Goal: Navigation & Orientation: Find specific page/section

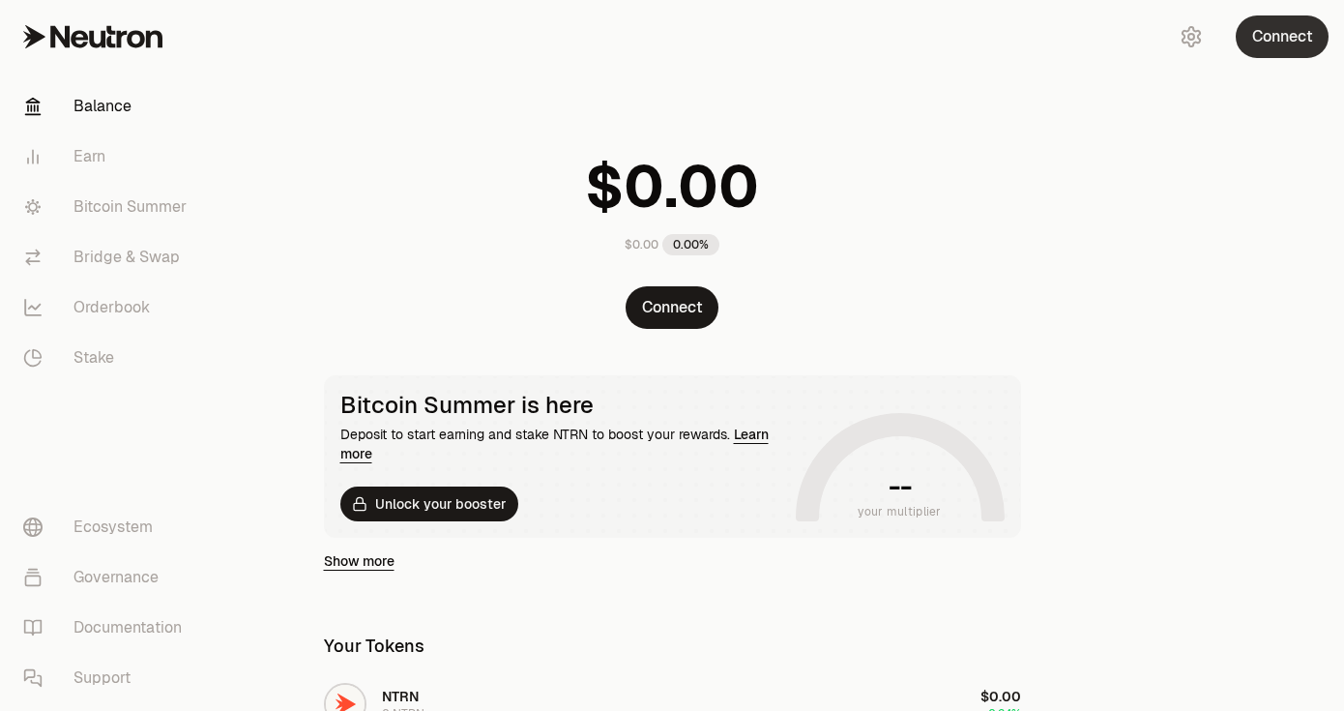
click at [1282, 34] on button "Connect" at bounding box center [1282, 36] width 93 height 43
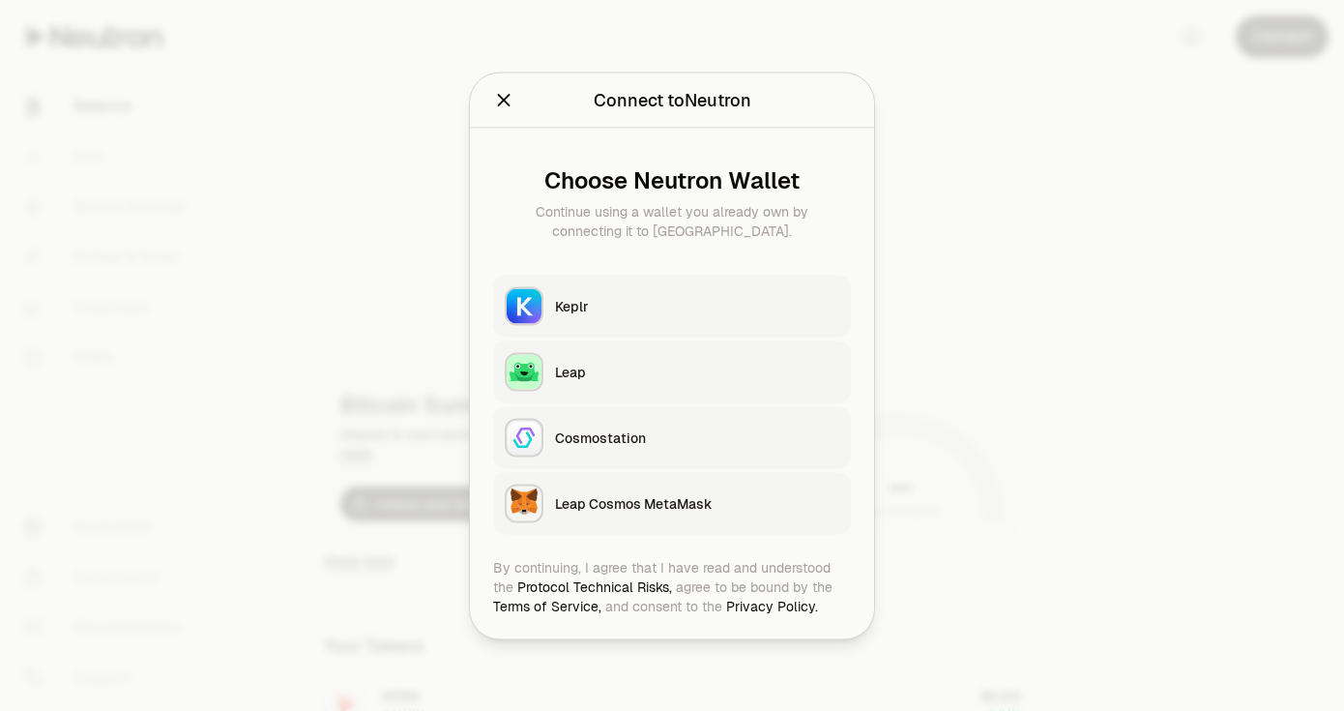
click at [708, 296] on div "Keplr" at bounding box center [697, 305] width 284 height 19
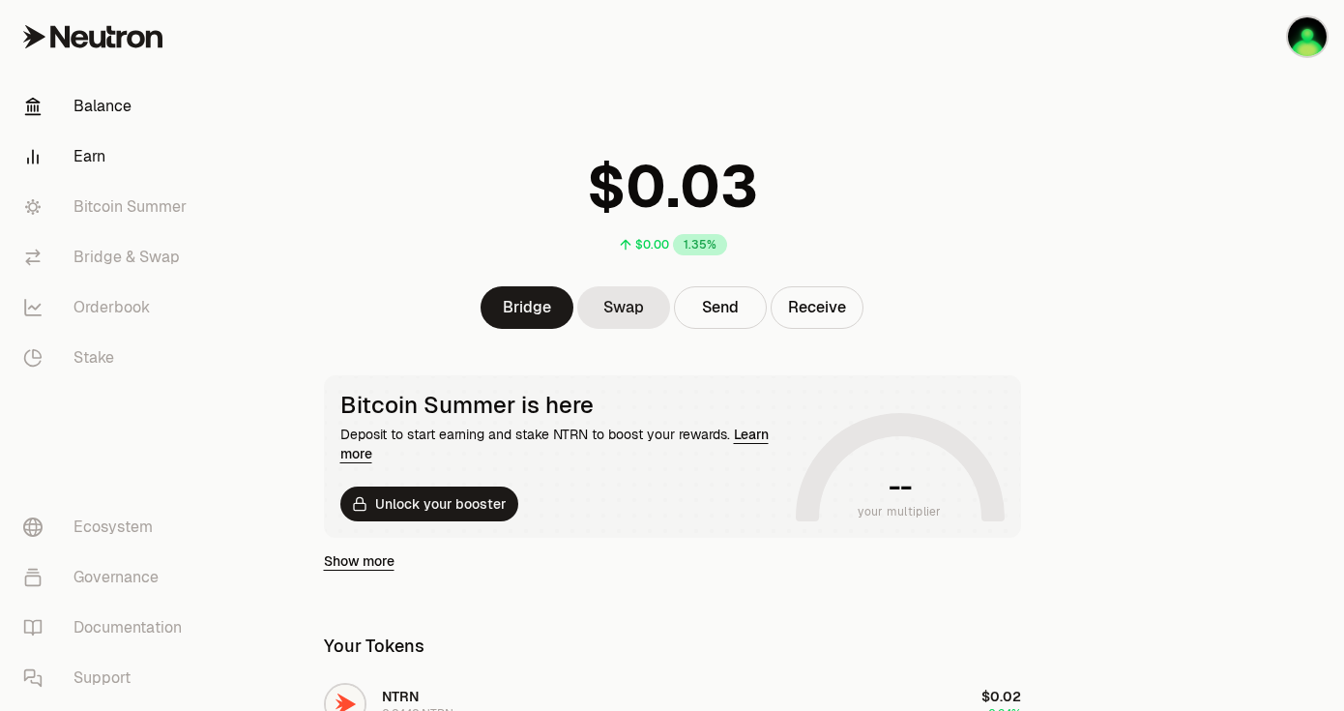
click at [102, 162] on link "Earn" at bounding box center [108, 157] width 201 height 50
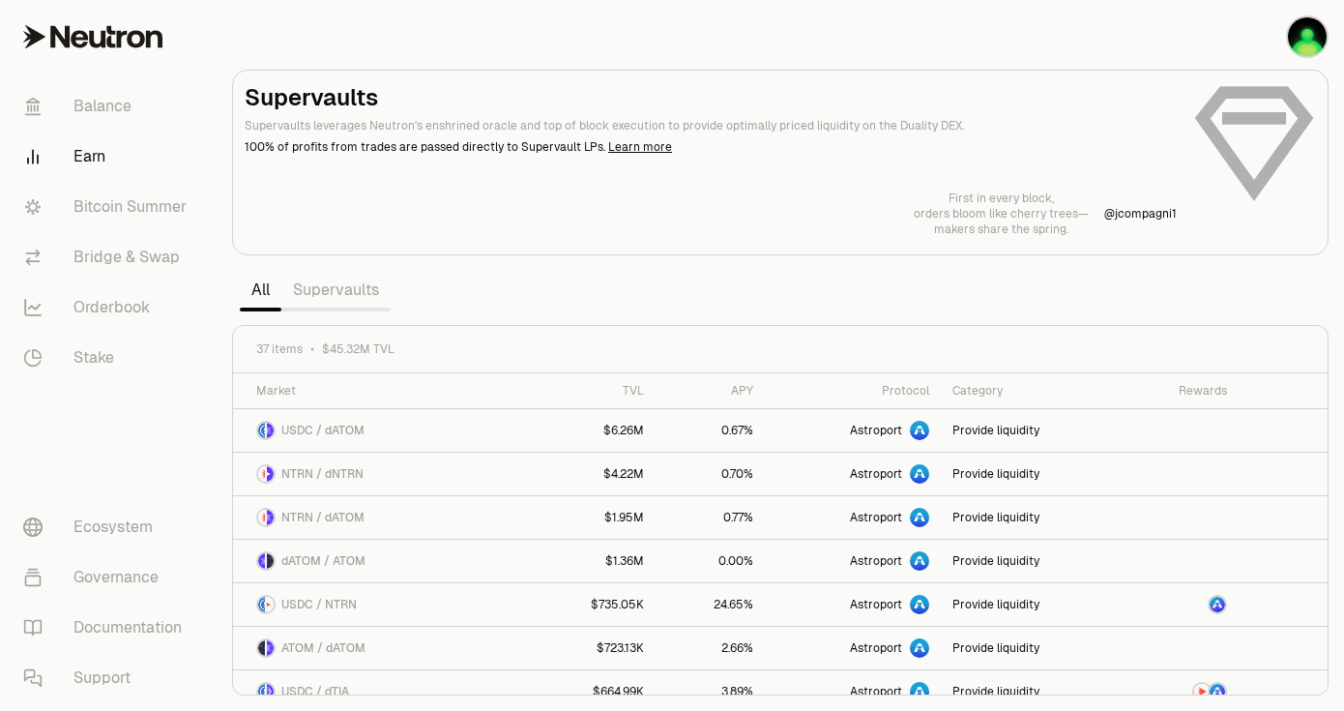
click at [363, 296] on link "Supervaults" at bounding box center [335, 290] width 109 height 39
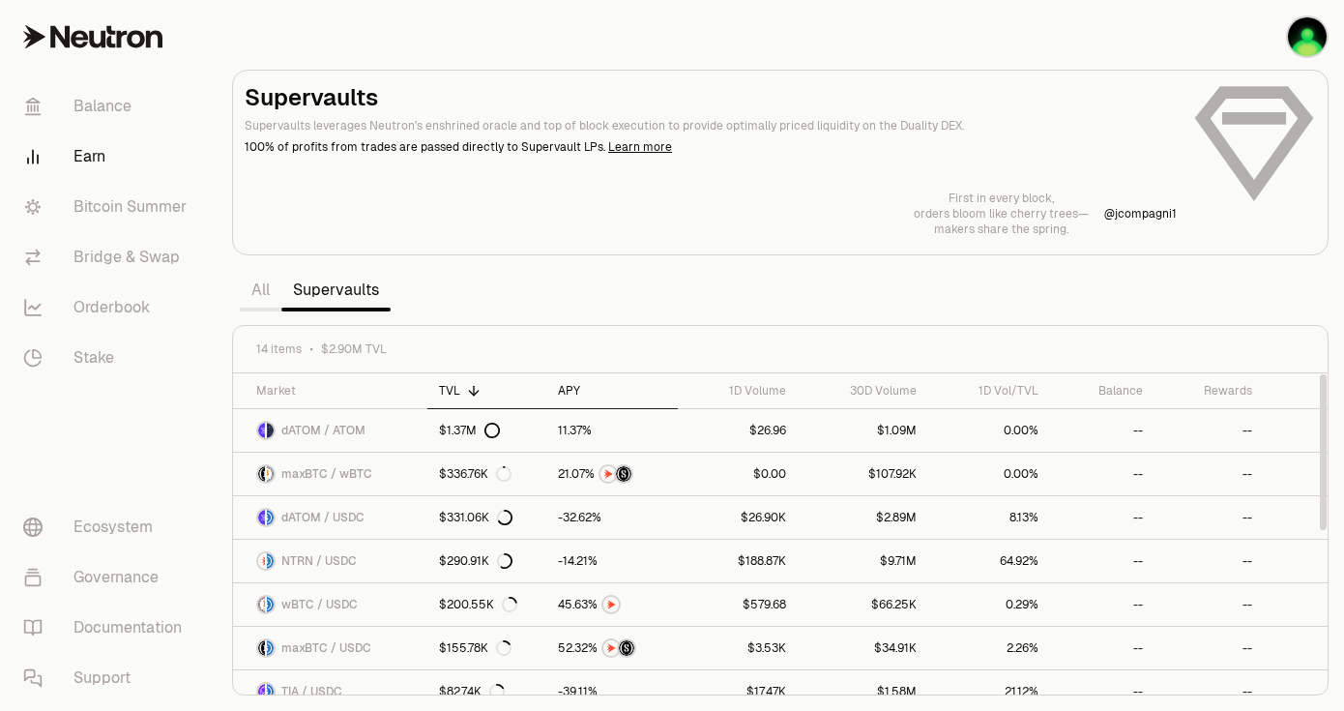
click at [577, 394] on div "APY" at bounding box center [612, 390] width 108 height 15
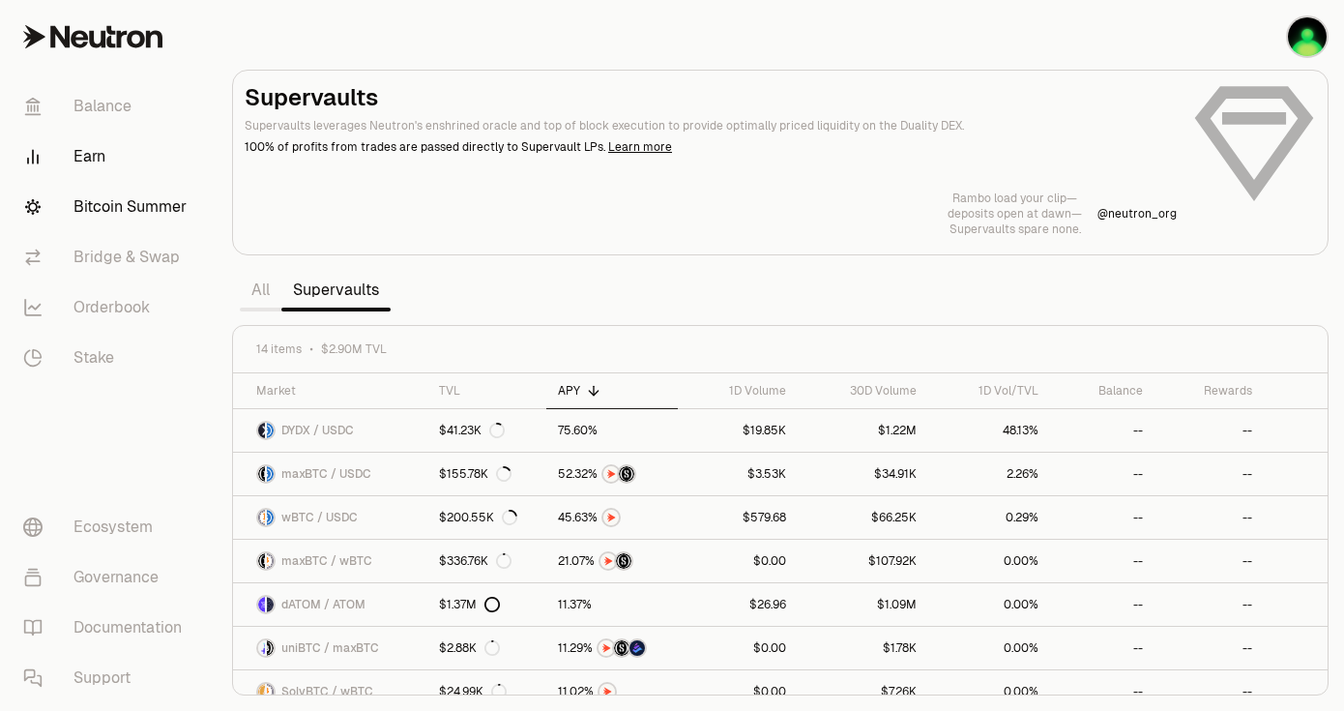
click at [162, 213] on link "Bitcoin Summer" at bounding box center [108, 207] width 201 height 50
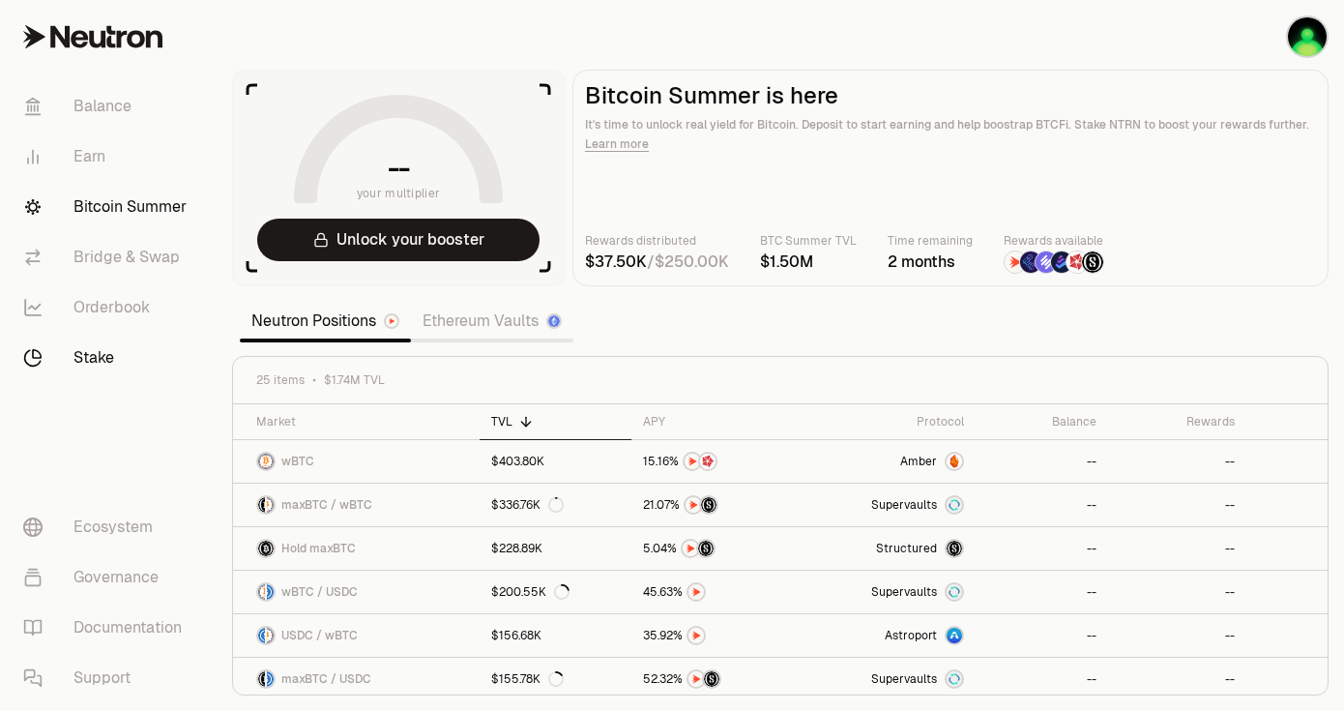
click at [113, 364] on link "Stake" at bounding box center [108, 358] width 201 height 50
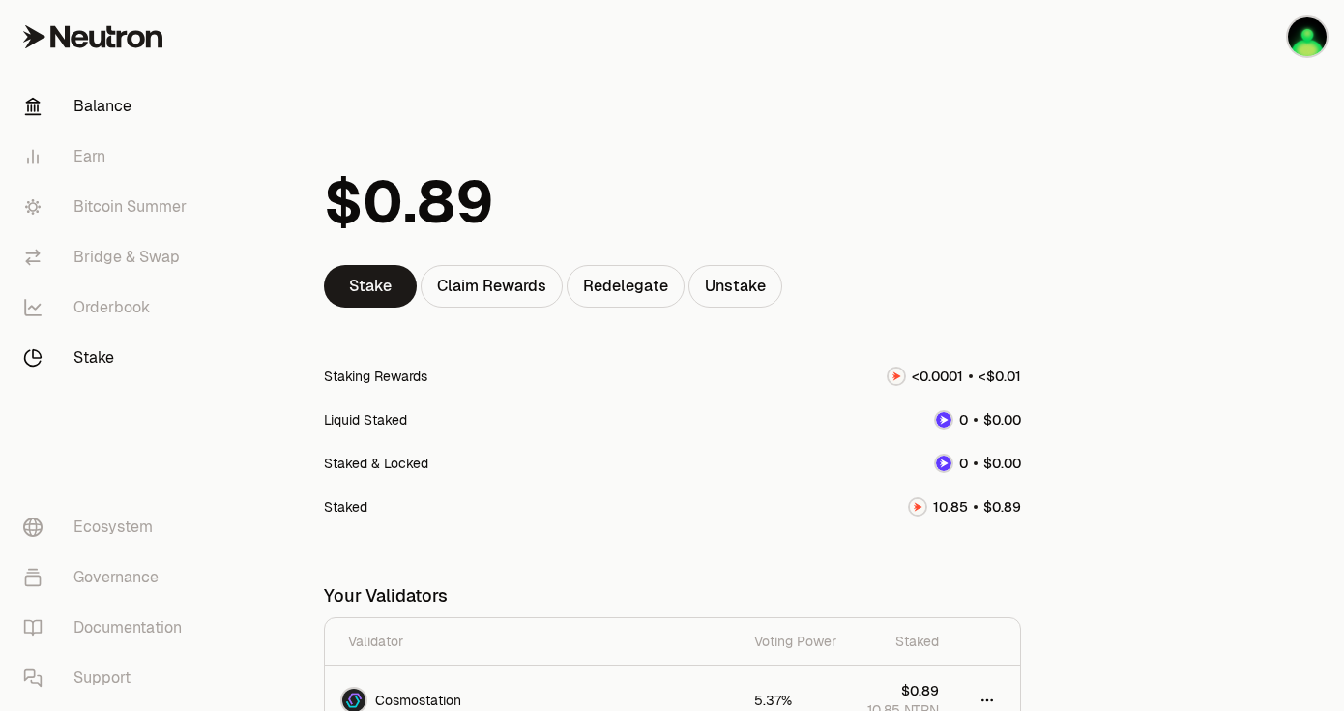
click at [107, 116] on link "Balance" at bounding box center [108, 106] width 201 height 50
